Goal: Information Seeking & Learning: Find specific fact

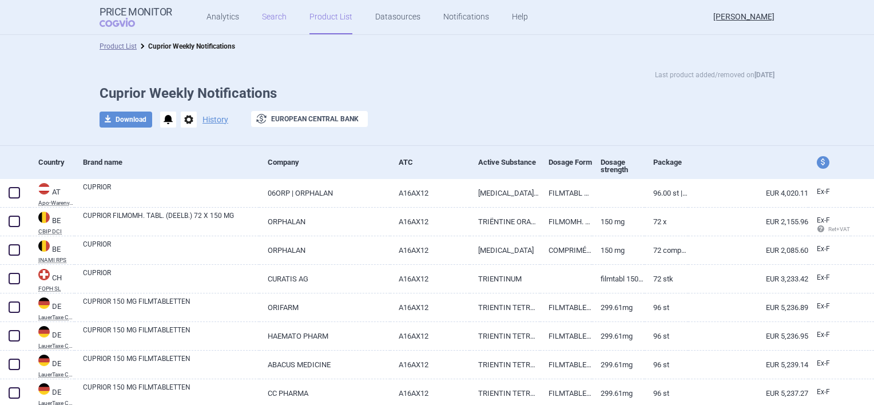
click at [269, 14] on link "Search" at bounding box center [274, 17] width 25 height 34
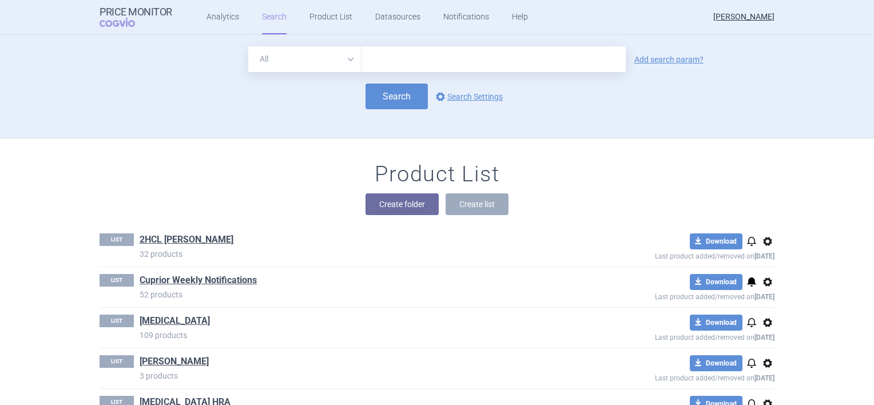
click at [384, 65] on input "text" at bounding box center [493, 59] width 264 height 26
type input "Cuprior"
click at [382, 97] on button "Search" at bounding box center [396, 96] width 62 height 26
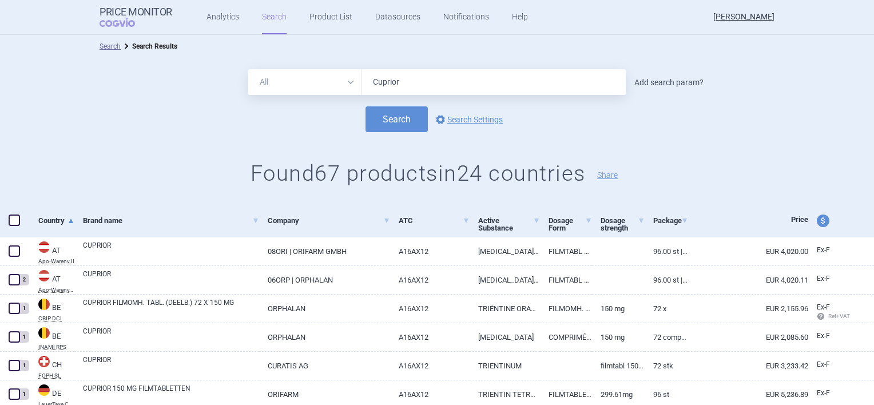
click at [679, 82] on link "Add search param?" at bounding box center [668, 82] width 69 height 8
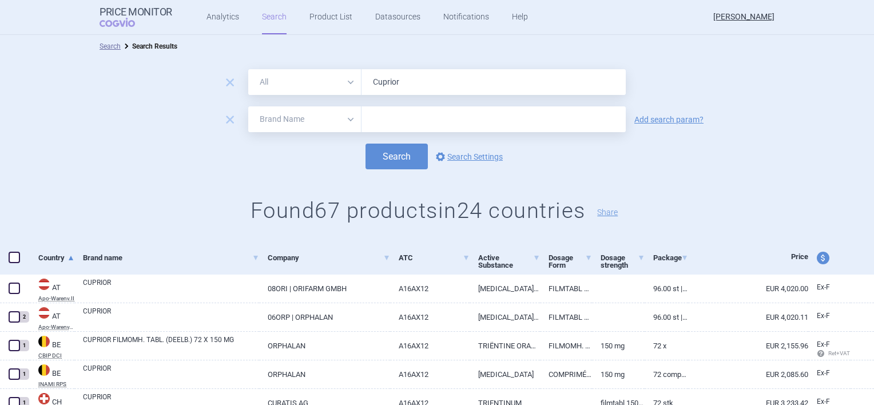
click at [345, 120] on select "All Brand Name ATC Company Active Substance Country Newer than" at bounding box center [304, 119] width 113 height 26
select select "country"
click at [248, 106] on select "All Brand Name ATC Company Active Substance Country Newer than" at bounding box center [304, 119] width 113 height 26
click at [398, 123] on input "text" at bounding box center [493, 119] width 253 height 15
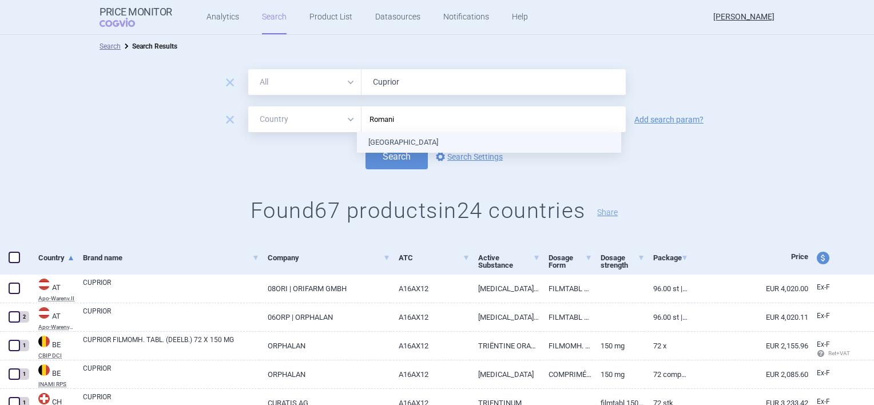
type input "[GEOGRAPHIC_DATA]"
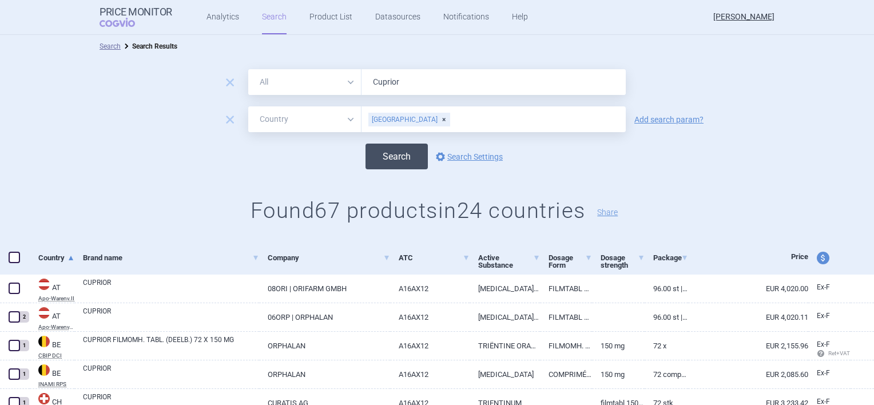
click at [395, 160] on button "Search" at bounding box center [396, 157] width 62 height 26
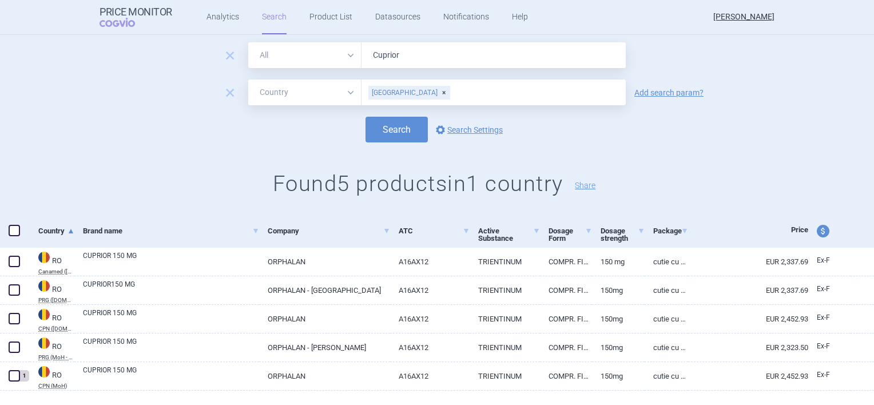
scroll to position [50, 0]
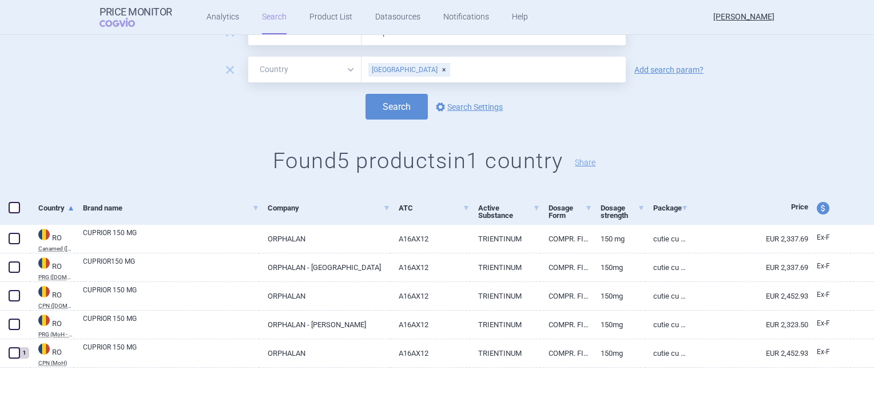
click at [816, 205] on span "price and currency" at bounding box center [822, 208] width 13 height 13
select select "ex-factory"
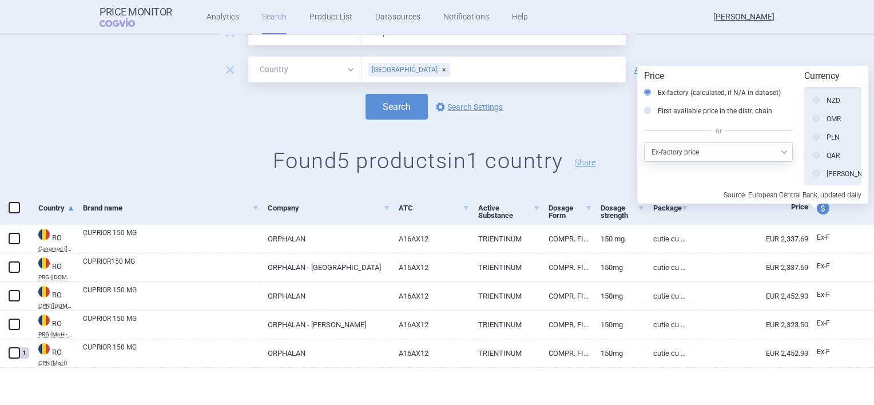
scroll to position [547, 0]
click at [814, 153] on icon at bounding box center [815, 156] width 7 height 7
click at [814, 153] on input "[PERSON_NAME]" at bounding box center [818, 157] width 11 height 11
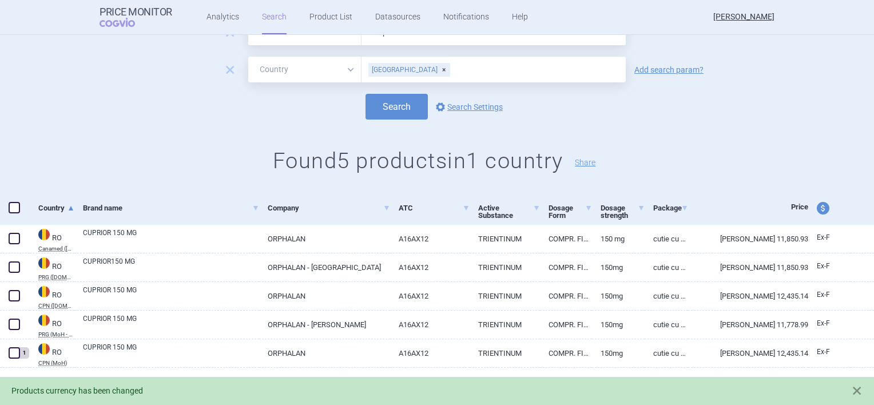
click at [803, 136] on div "remove All Brand Name ATC Company Active Substance Country Newer than Cuprior r…" at bounding box center [437, 100] width 874 height 184
